Goal: Navigation & Orientation: Find specific page/section

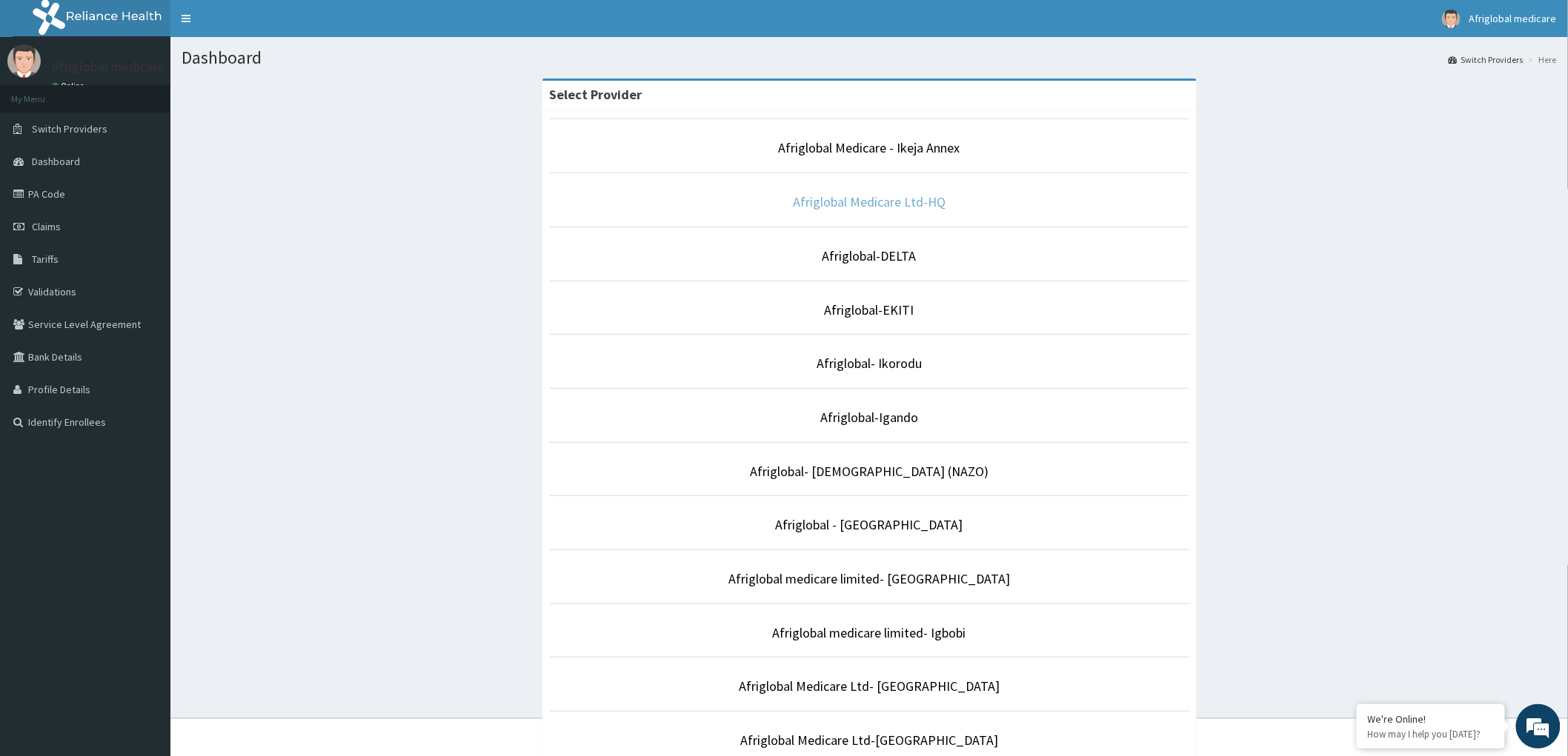
click at [930, 205] on link "Afriglobal Medicare Ltd-HQ" at bounding box center [869, 202] width 153 height 17
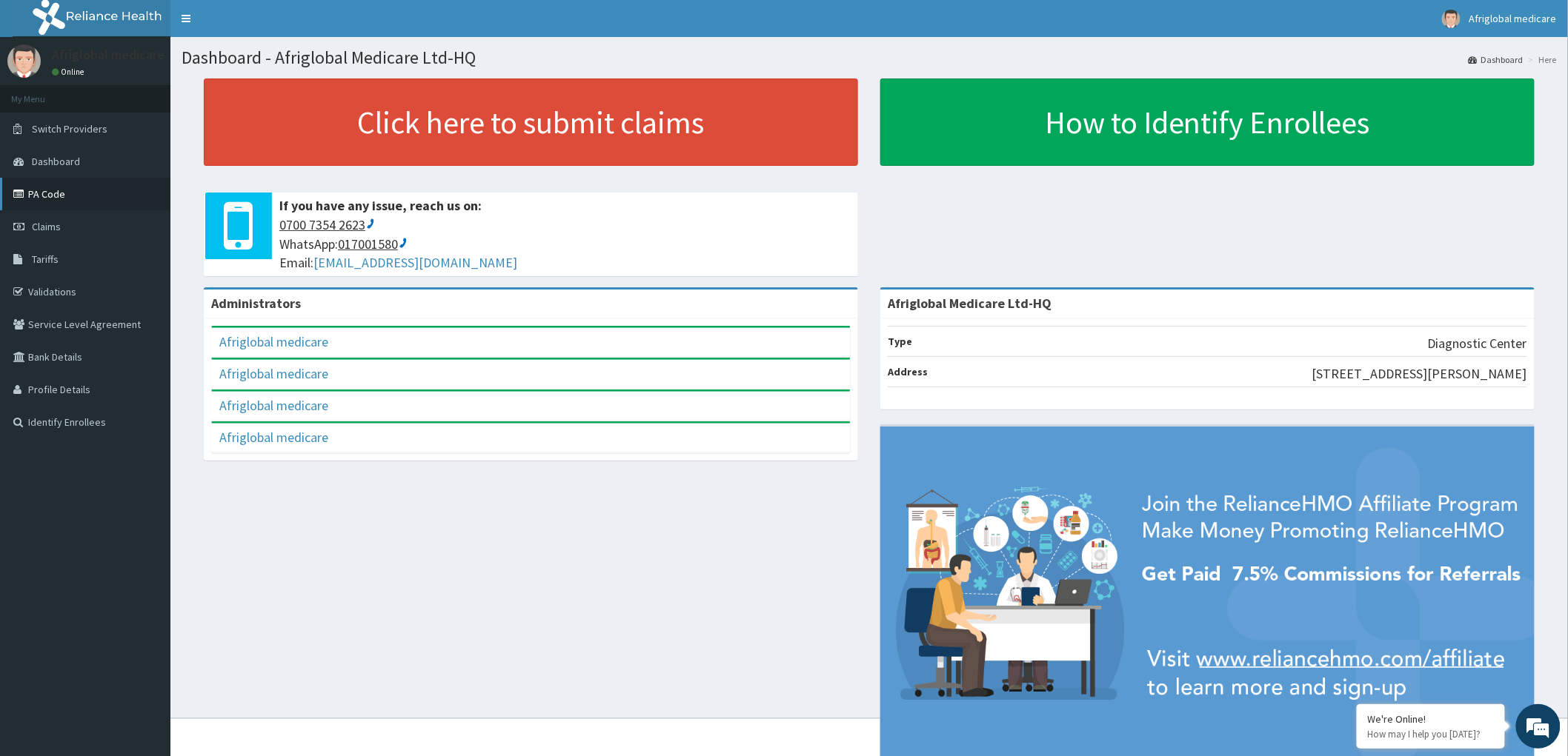
click at [48, 188] on link "PA Code" at bounding box center [85, 194] width 171 height 32
